Goal: Find specific page/section: Find specific page/section

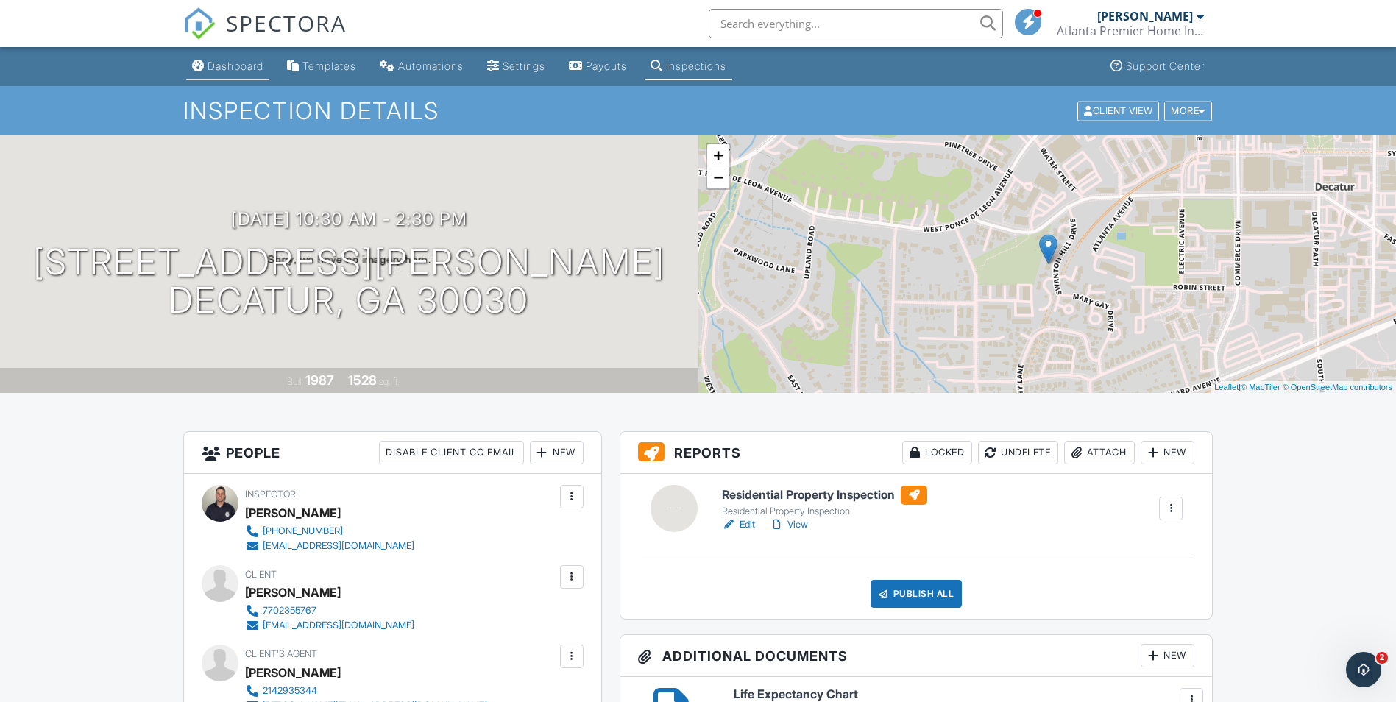
click at [249, 67] on div "Dashboard" at bounding box center [236, 66] width 56 height 13
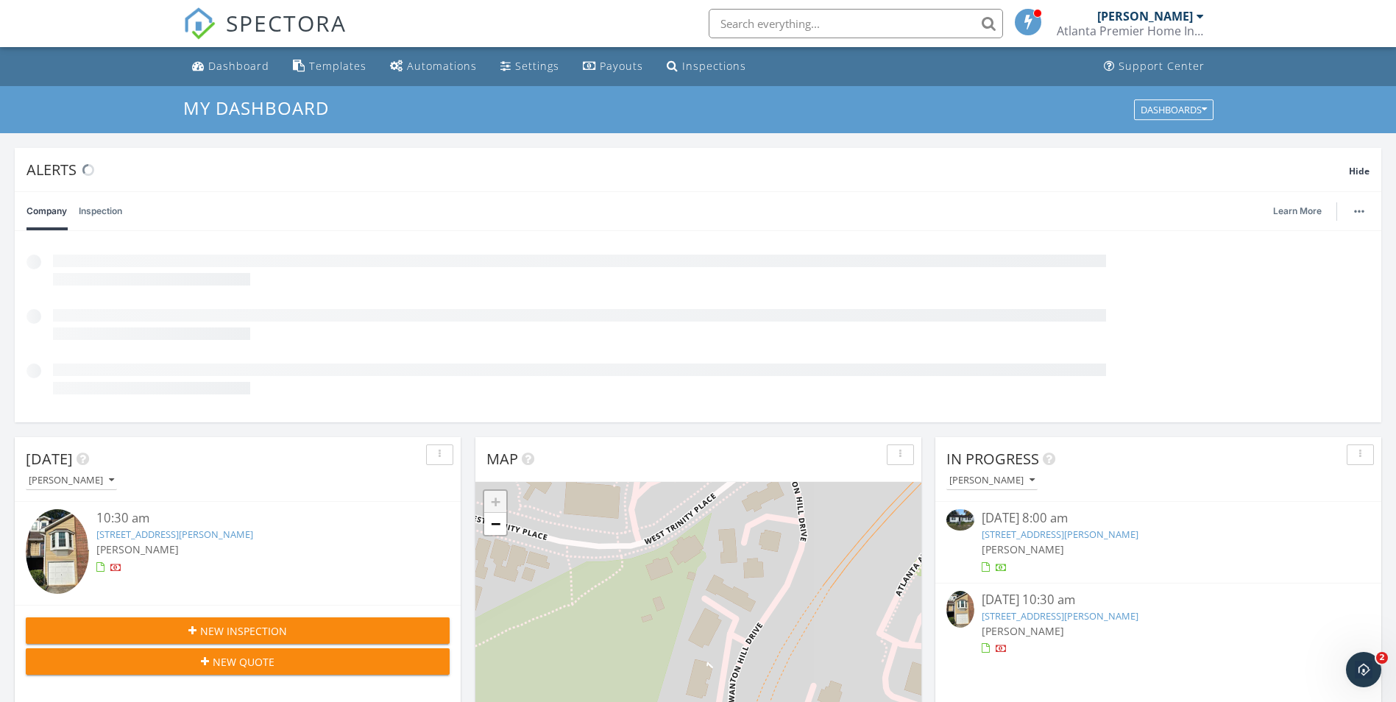
click at [190, 528] on link "117 Woodbury Pl, Decatur, GA 30030" at bounding box center [174, 534] width 157 height 13
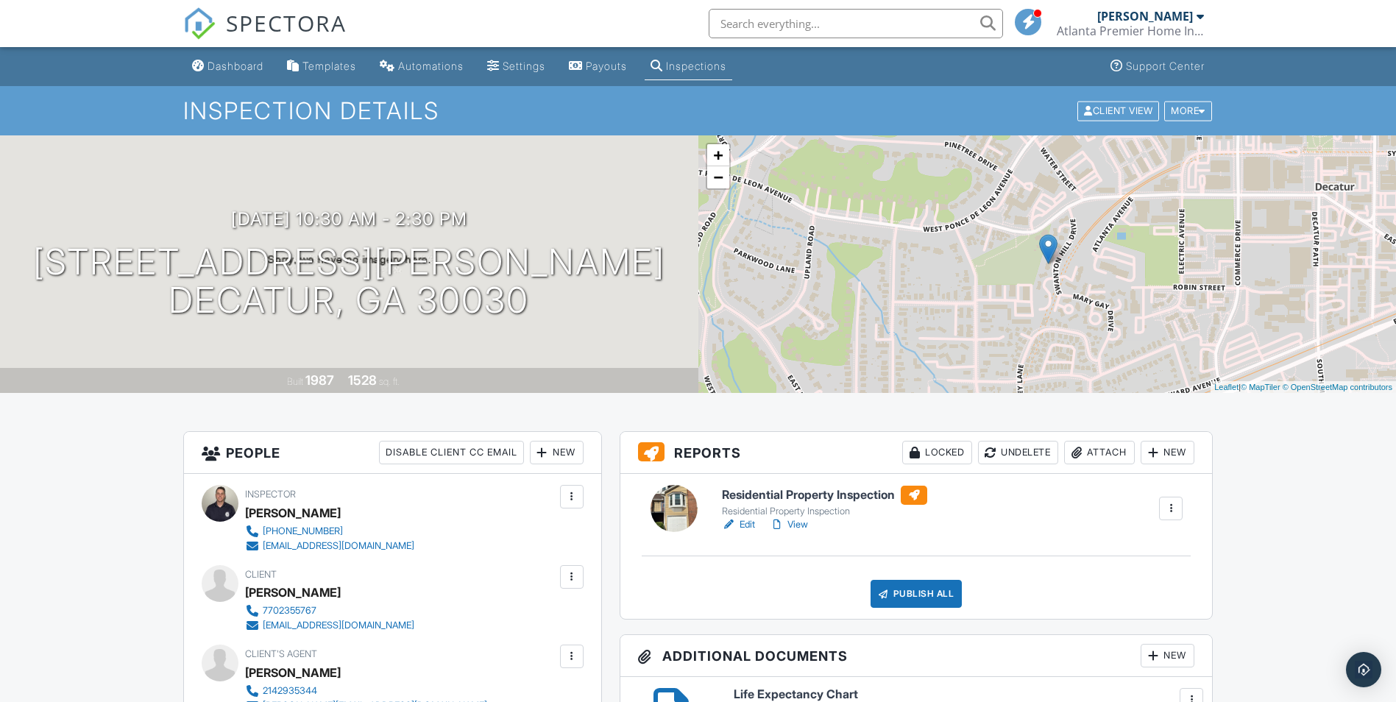
click at [745, 523] on link "Edit" at bounding box center [738, 524] width 33 height 15
